Goal: Transaction & Acquisition: Purchase product/service

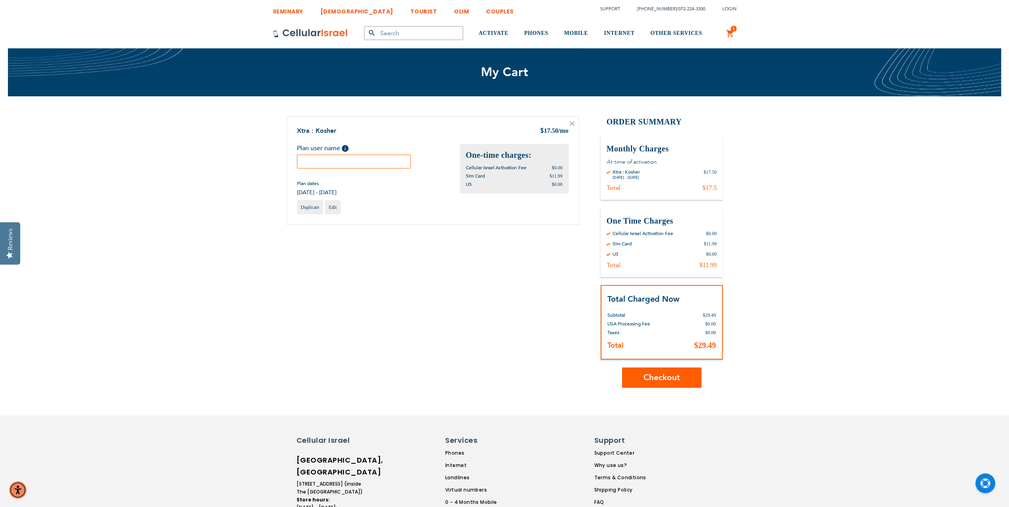
click at [629, 175] on div "[DATE] - [DATE]" at bounding box center [626, 177] width 27 height 5
click at [654, 184] on div "Total $17.5" at bounding box center [662, 188] width 110 height 8
click at [404, 162] on input "text" at bounding box center [354, 162] width 114 height 14
click at [345, 148] on span "Help" at bounding box center [345, 148] width 7 height 7
click at [339, 163] on input "text" at bounding box center [354, 162] width 114 height 14
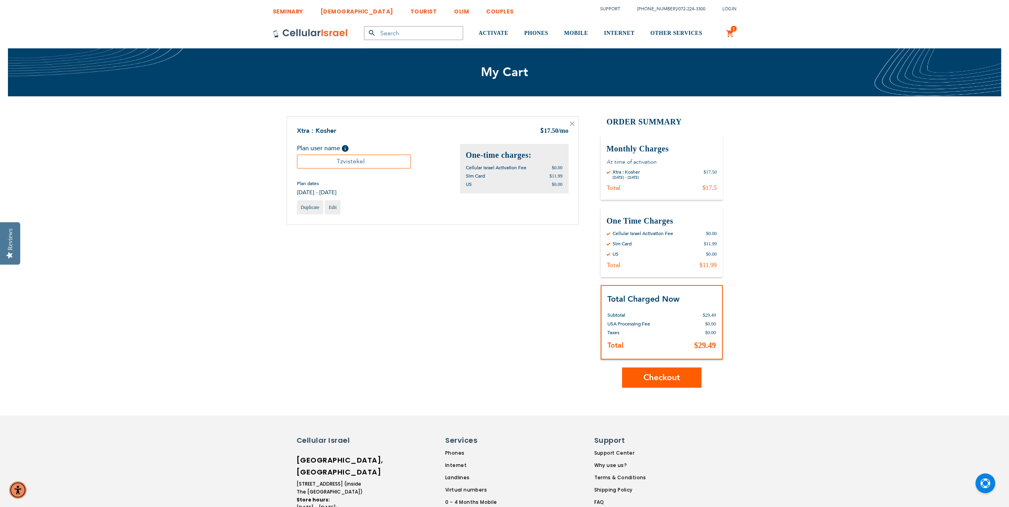
type input "Tzvistekel"
click at [663, 385] on button "Checkout" at bounding box center [661, 378] width 79 height 20
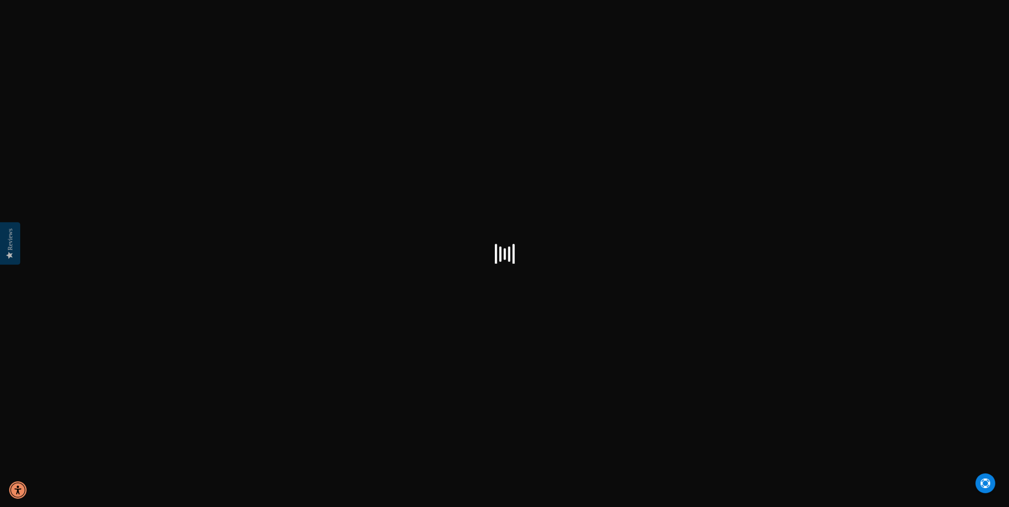
select select "US"
checkbox input "false"
select select "US"
checkbox input "true"
